Goal: Transaction & Acquisition: Purchase product/service

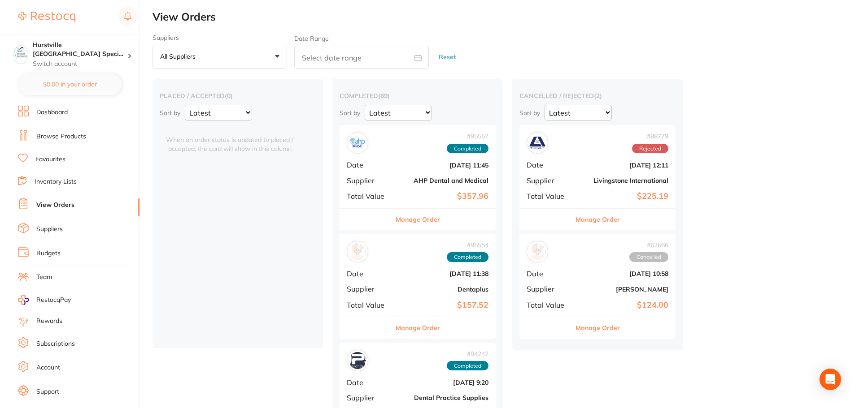
click at [77, 136] on link "Browse Products" at bounding box center [61, 136] width 50 height 9
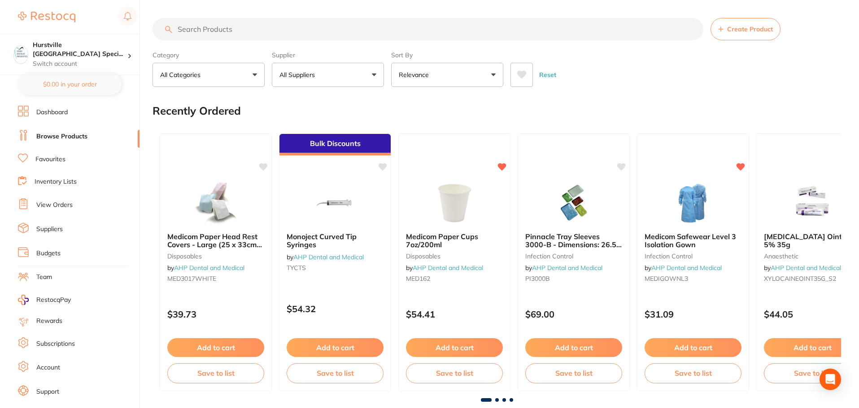
click at [357, 73] on button "All Suppliers" at bounding box center [328, 75] width 112 height 24
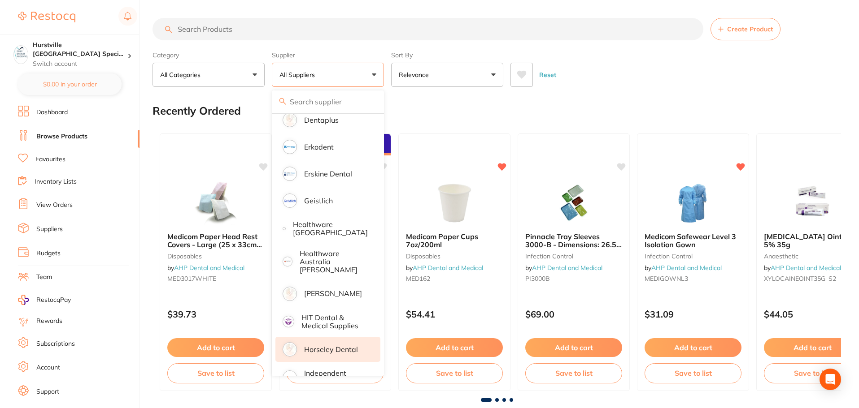
scroll to position [359, 0]
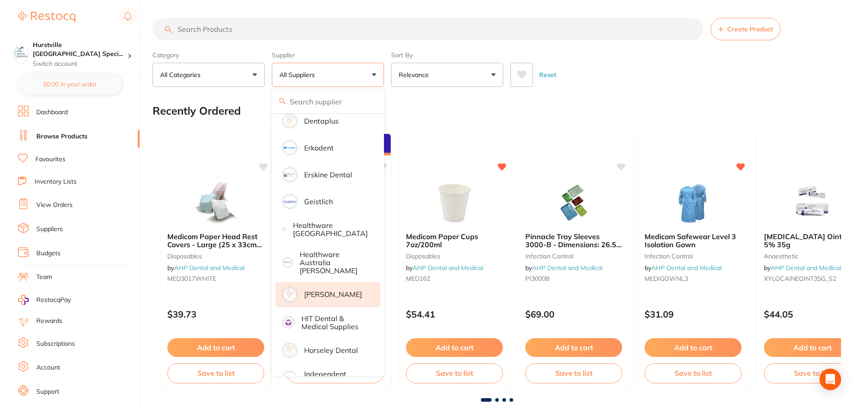
click at [322, 291] on p "[PERSON_NAME]" at bounding box center [333, 295] width 58 height 8
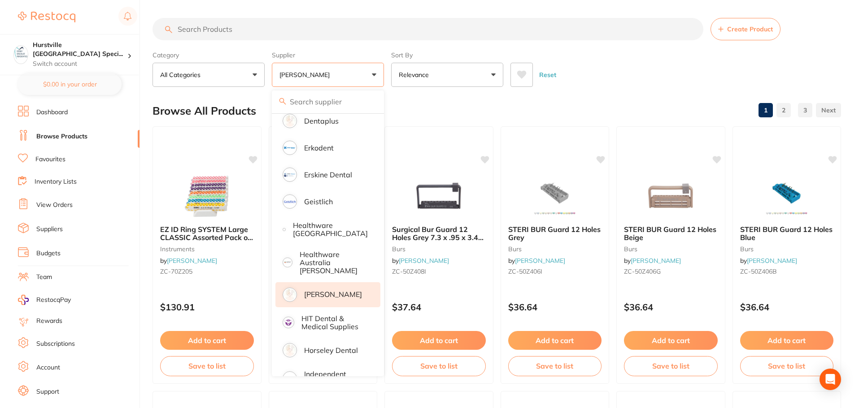
click at [312, 291] on p "[PERSON_NAME]" at bounding box center [333, 295] width 58 height 8
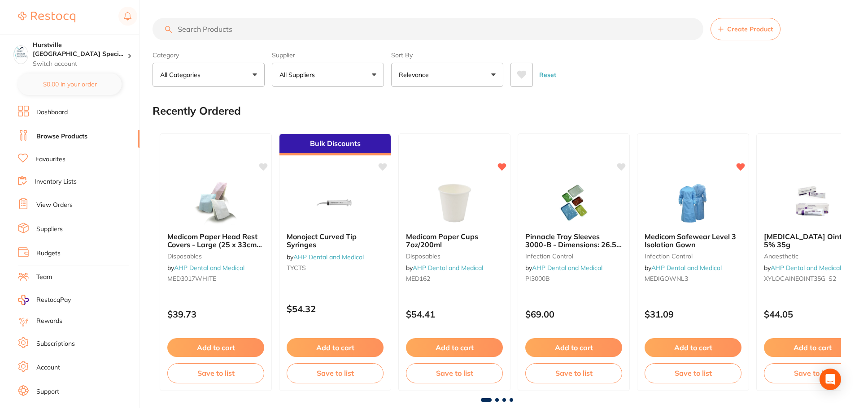
click at [372, 72] on button "All Suppliers" at bounding box center [328, 75] width 112 height 24
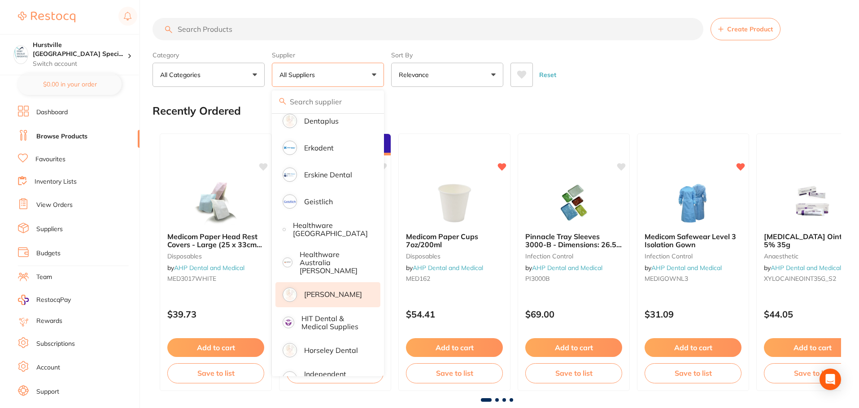
click at [309, 292] on p "[PERSON_NAME]" at bounding box center [333, 295] width 58 height 8
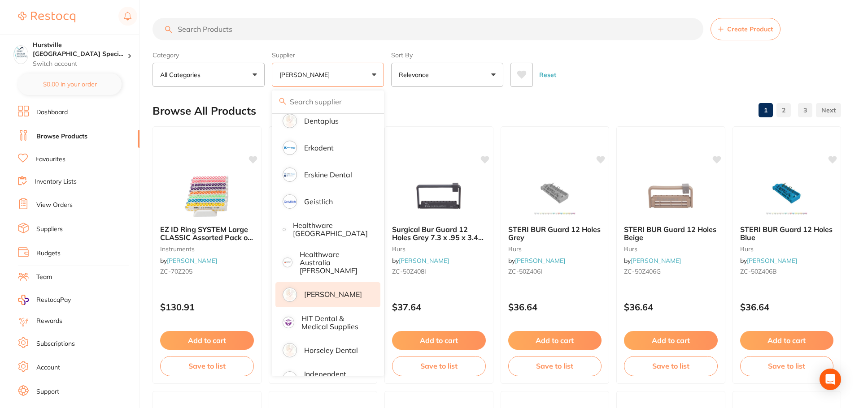
click at [596, 69] on div "Reset" at bounding box center [671, 71] width 323 height 31
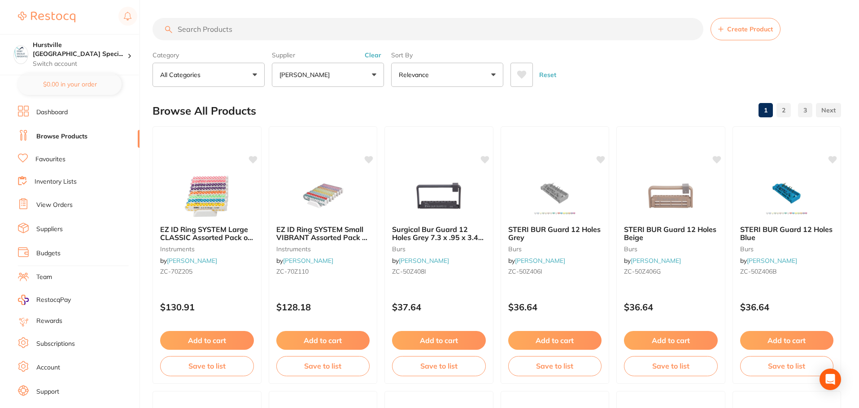
click at [333, 30] on input "search" at bounding box center [427, 29] width 551 height 22
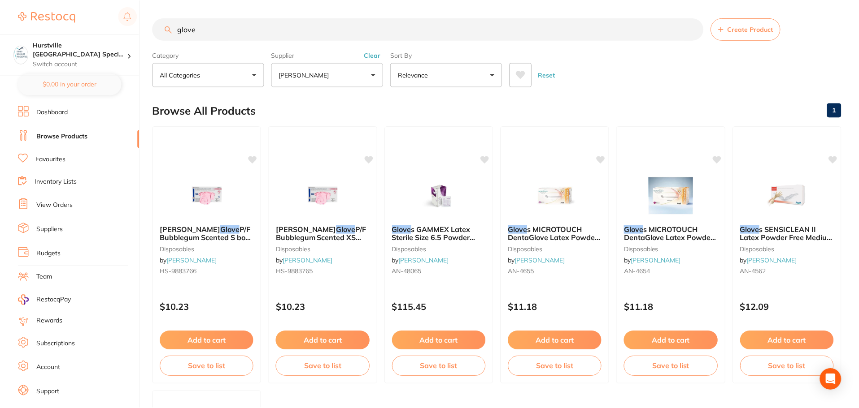
scroll to position [222, 0]
type input "glove"
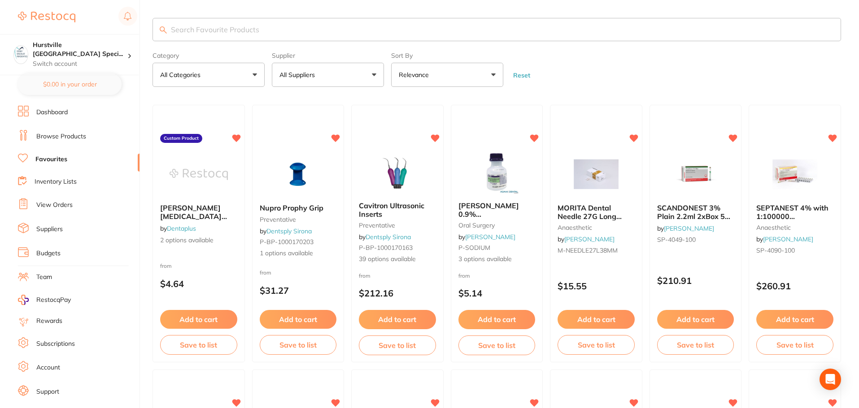
click at [343, 76] on button "All Suppliers" at bounding box center [328, 75] width 112 height 24
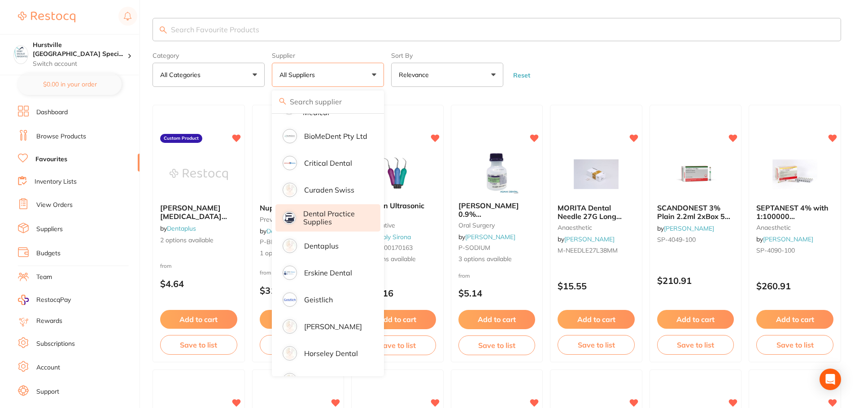
scroll to position [135, 0]
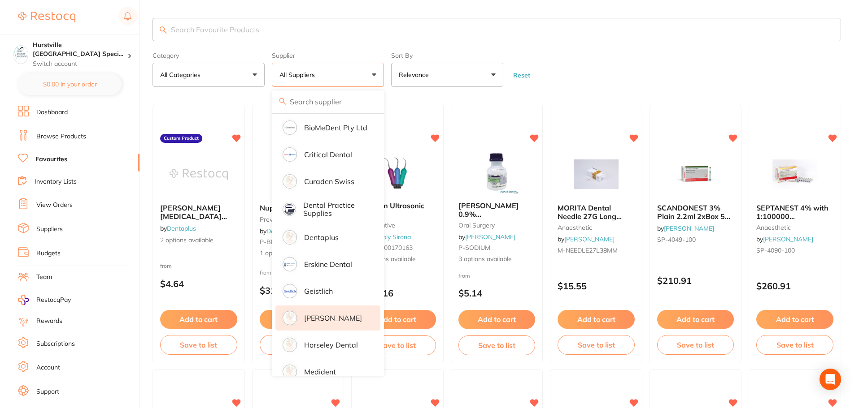
click at [323, 322] on p "[PERSON_NAME]" at bounding box center [333, 318] width 58 height 8
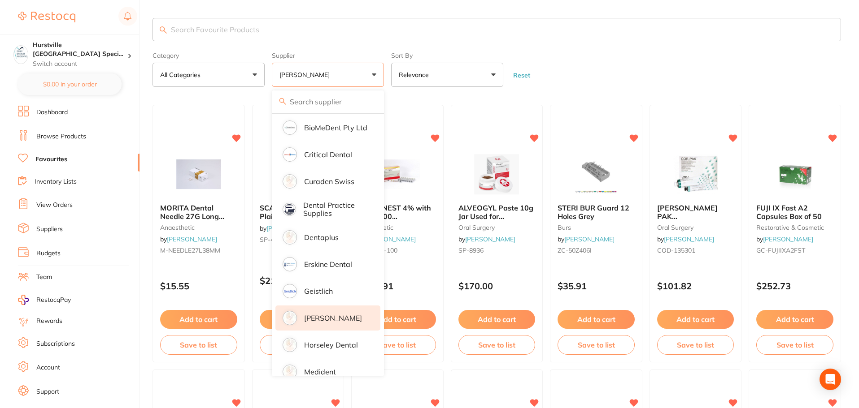
click at [637, 60] on form "Category All Categories All Categories anaesthetic burs disposables handpieces …" at bounding box center [496, 67] width 688 height 39
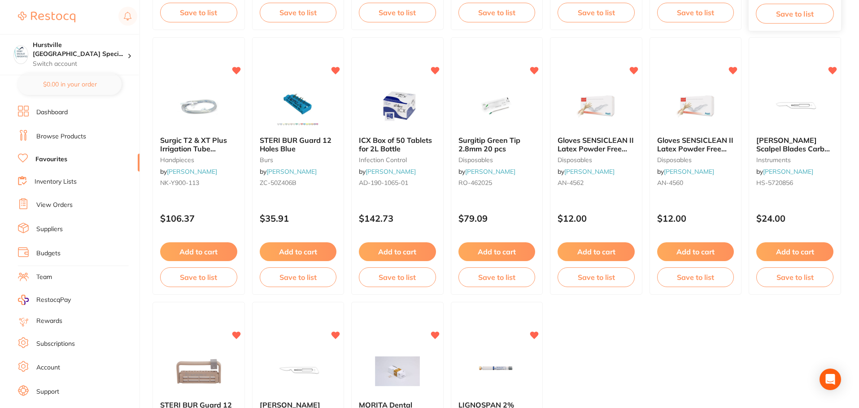
scroll to position [359, 0]
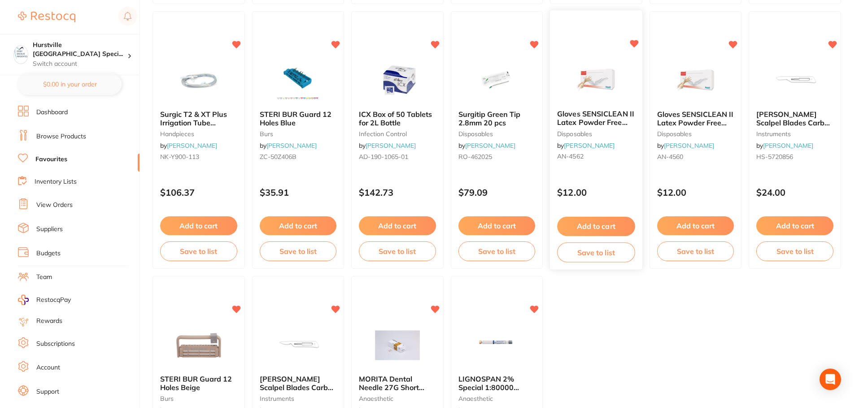
click at [592, 224] on button "Add to cart" at bounding box center [596, 226] width 78 height 19
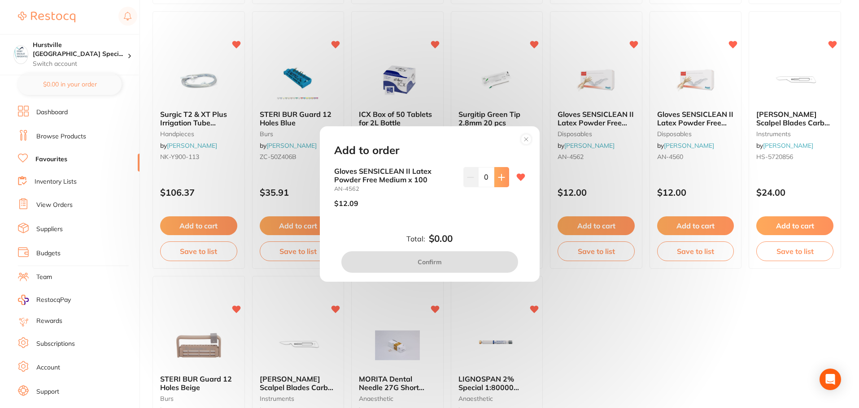
click at [505, 180] on button at bounding box center [501, 177] width 15 height 20
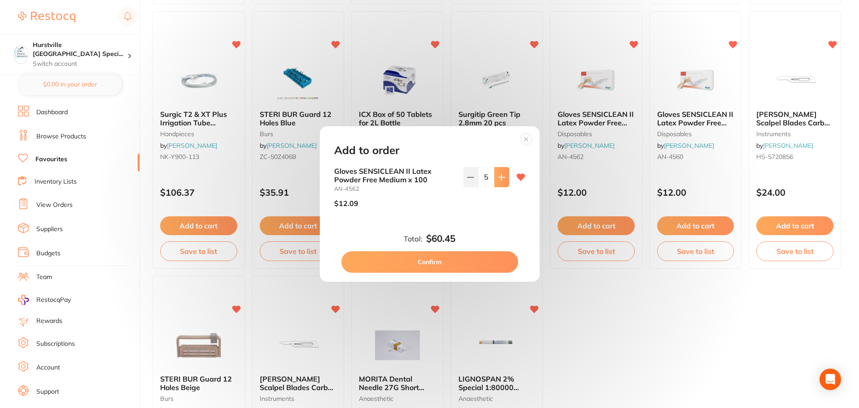
click at [505, 180] on button at bounding box center [501, 177] width 15 height 20
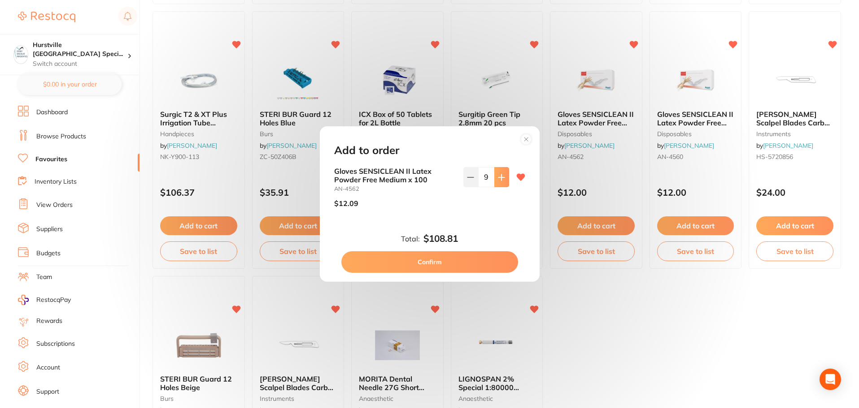
type input "10"
click at [463, 261] on button "Confirm" at bounding box center [429, 263] width 177 height 22
checkbox input "false"
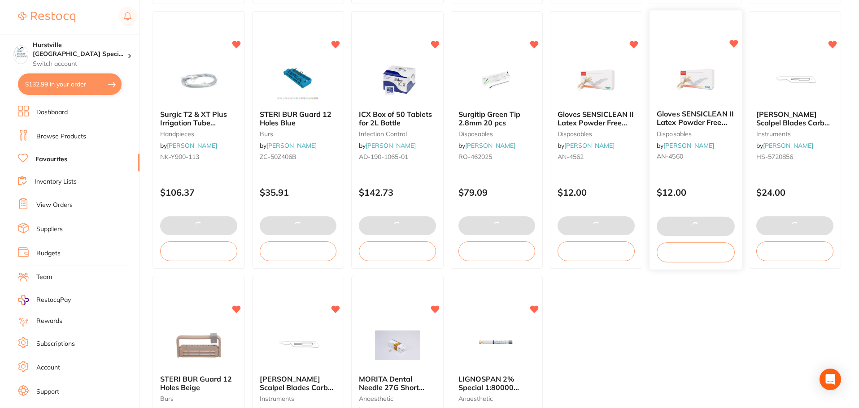
click at [693, 228] on button at bounding box center [695, 226] width 78 height 19
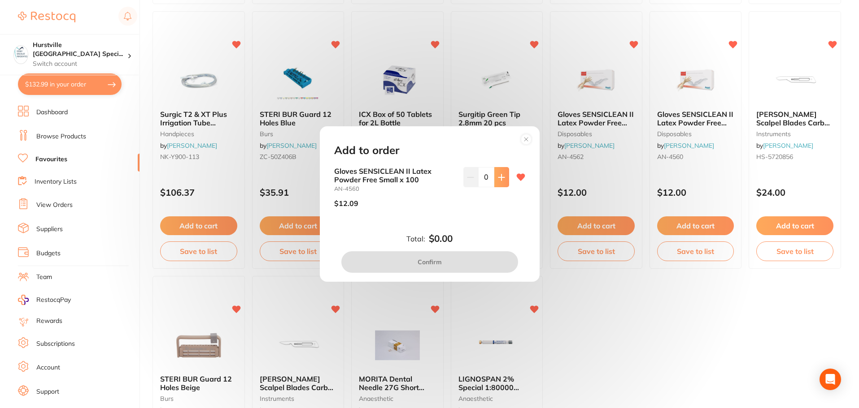
click at [498, 178] on icon at bounding box center [501, 177] width 7 height 7
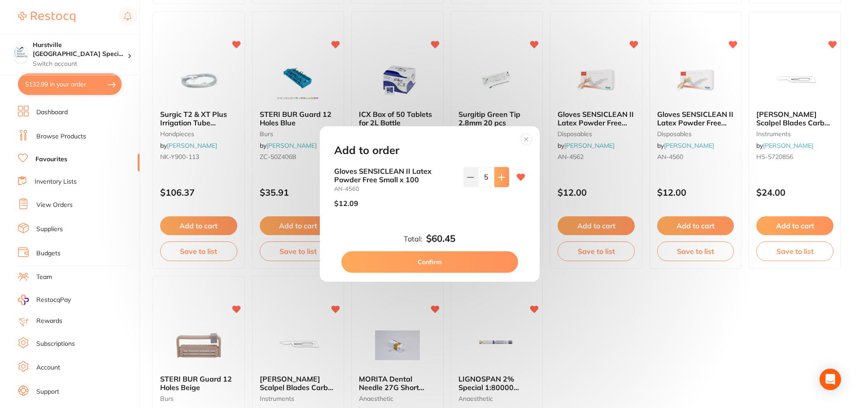
click at [498, 178] on icon at bounding box center [501, 177] width 7 height 7
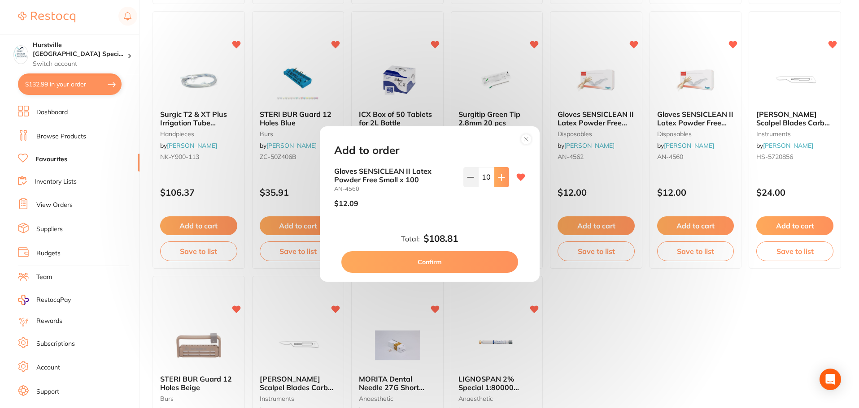
click at [498, 178] on icon at bounding box center [501, 177] width 7 height 7
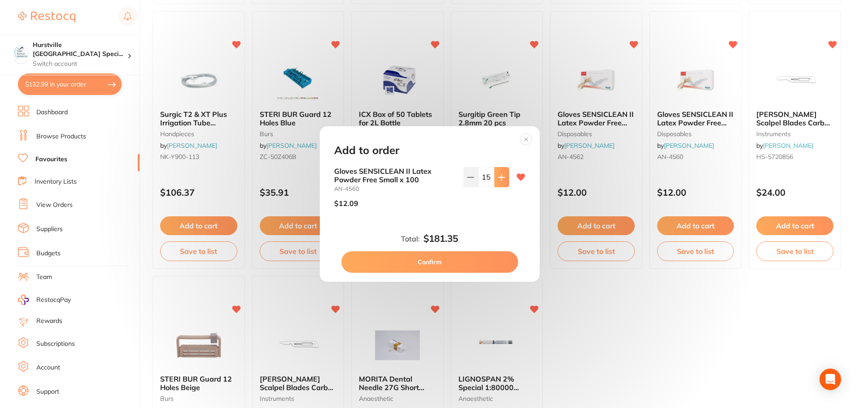
click at [498, 178] on icon at bounding box center [501, 177] width 7 height 7
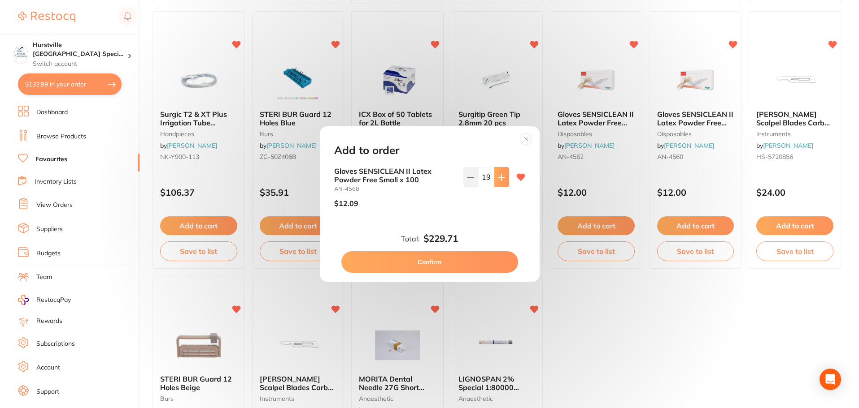
type input "20"
click at [466, 264] on button "Confirm" at bounding box center [429, 263] width 177 height 22
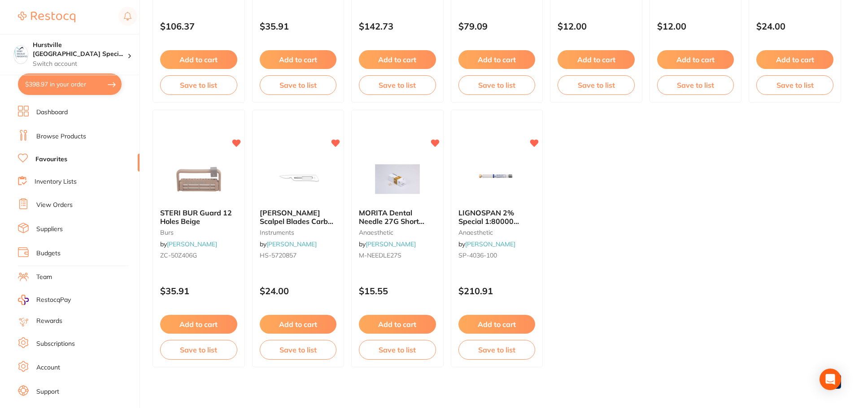
scroll to position [531, 0]
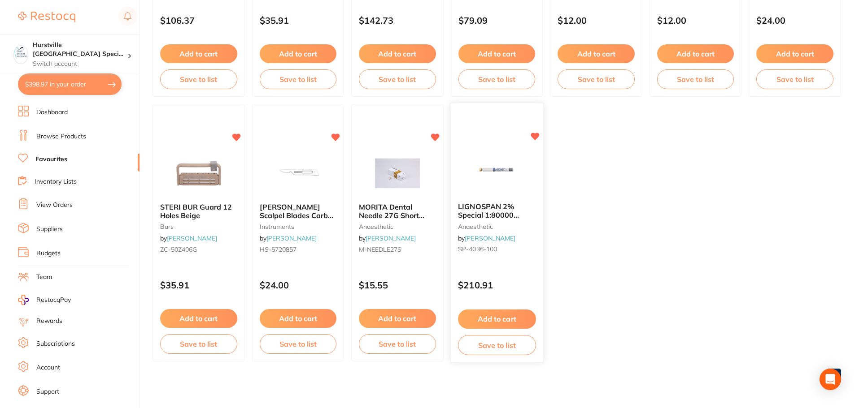
click at [482, 163] on img at bounding box center [496, 173] width 59 height 45
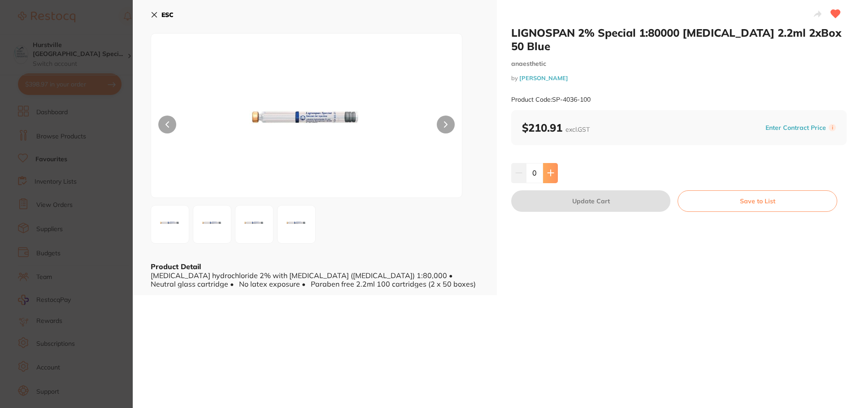
click at [547, 169] on icon at bounding box center [550, 172] width 7 height 7
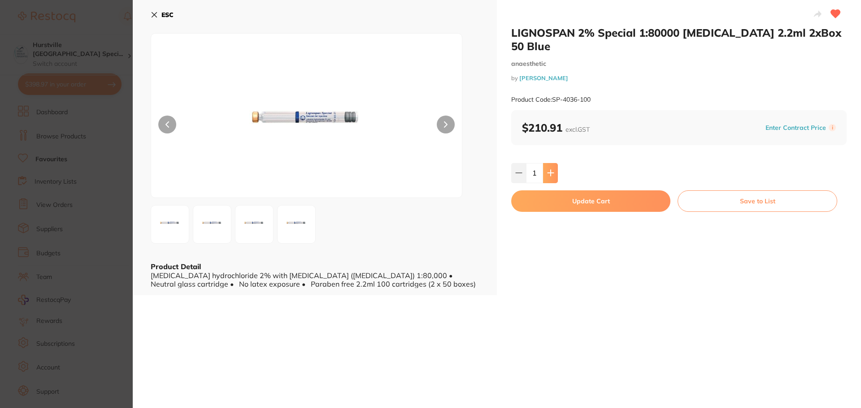
click at [547, 169] on icon at bounding box center [550, 172] width 7 height 7
click at [515, 169] on icon at bounding box center [518, 172] width 7 height 7
click at [548, 169] on icon at bounding box center [550, 172] width 7 height 7
type input "2"
click at [628, 191] on button "Update Cart" at bounding box center [590, 202] width 159 height 22
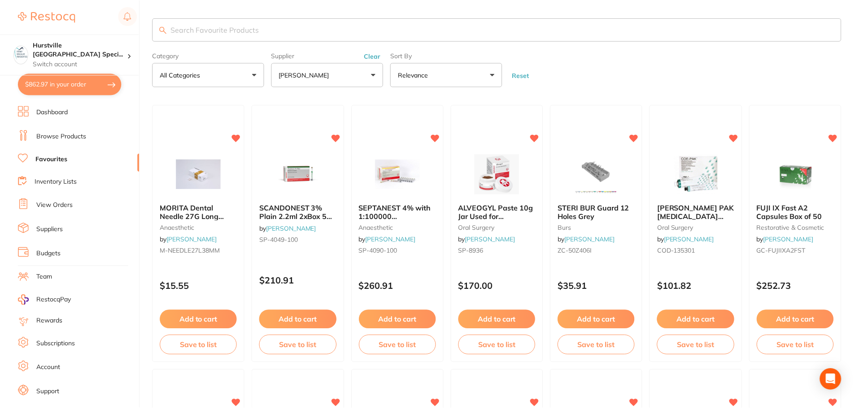
scroll to position [531, 0]
